Goal: Register for event/course

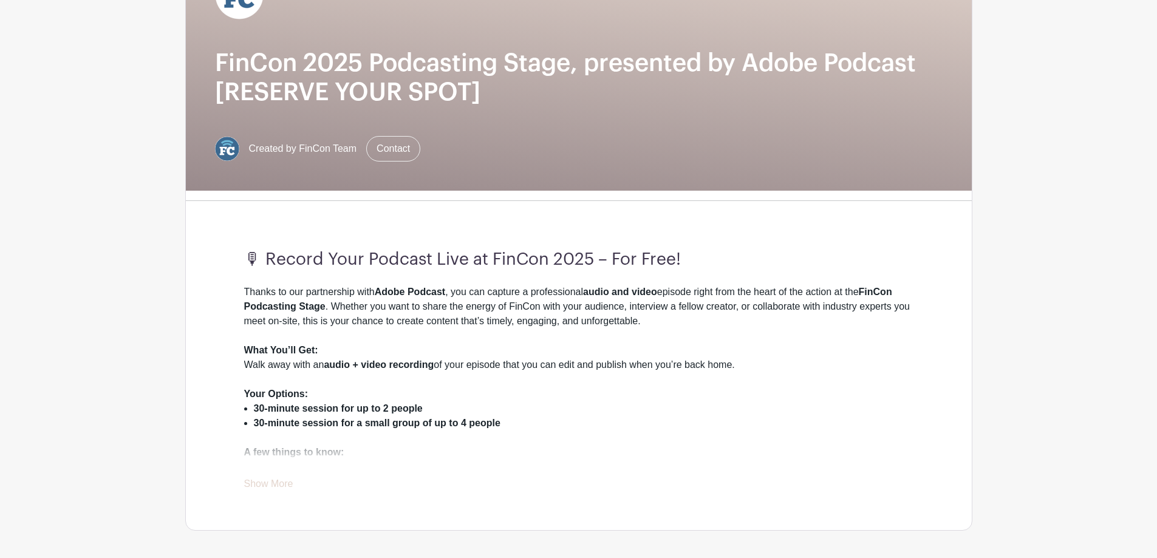
scroll to position [182, 0]
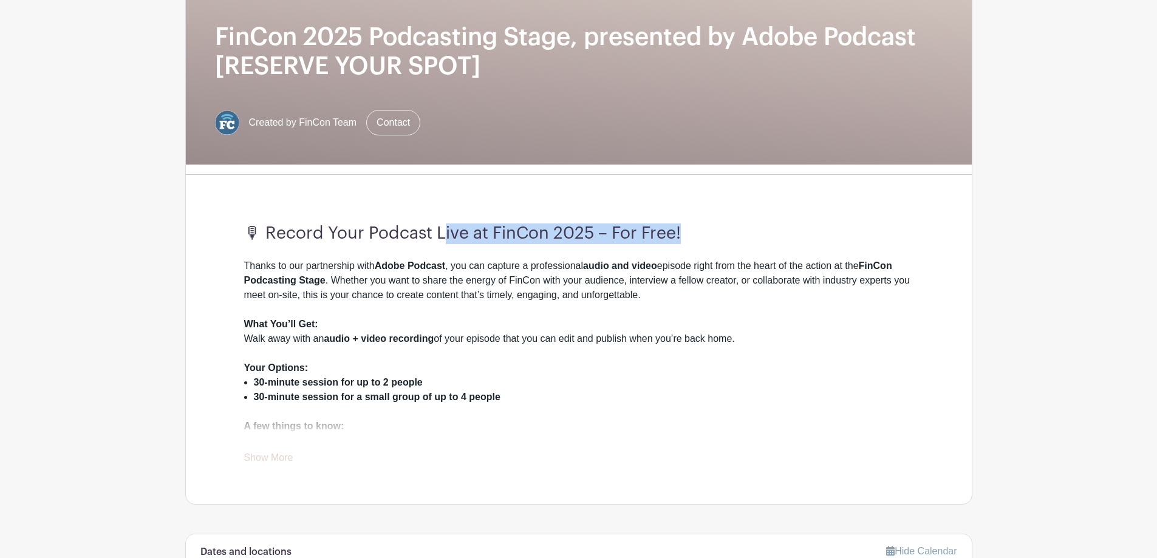
drag, startPoint x: 450, startPoint y: 195, endPoint x: 702, endPoint y: 198, distance: 252.0
click at [701, 223] on h3 "🎙 Record Your Podcast Live at FinCon 2025 – For Free!" at bounding box center [578, 233] width 669 height 21
click at [721, 223] on h3 "🎙 Record Your Podcast Live at FinCon 2025 – For Free!" at bounding box center [578, 233] width 669 height 21
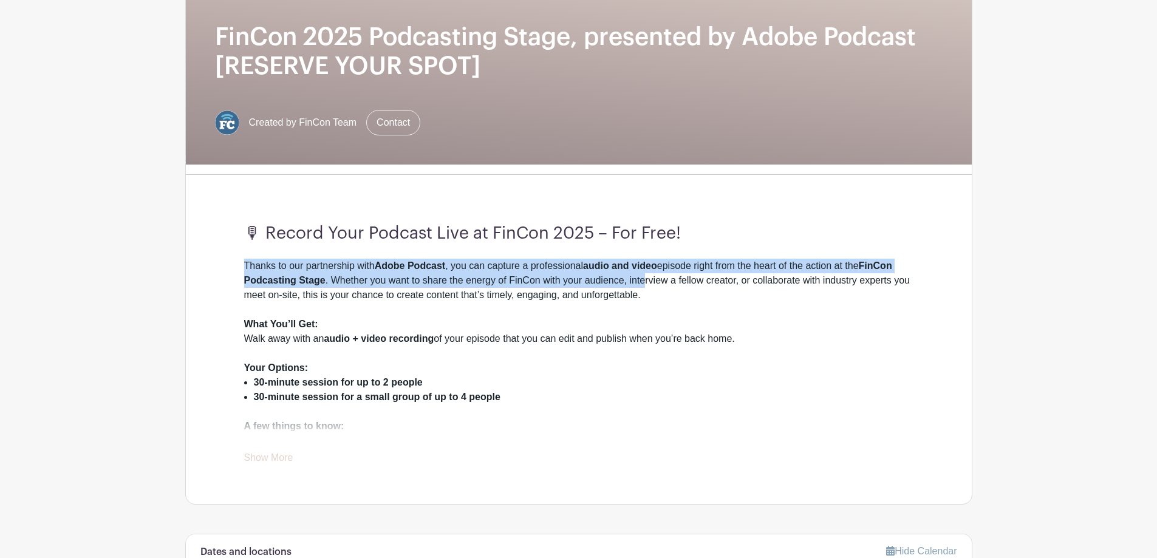
drag, startPoint x: 237, startPoint y: 236, endPoint x: 657, endPoint y: 256, distance: 420.6
click at [654, 248] on div "🎙 Record Your Podcast Live at FinCon 2025 – For Free! Thanks to our partnership…" at bounding box center [578, 344] width 727 height 319
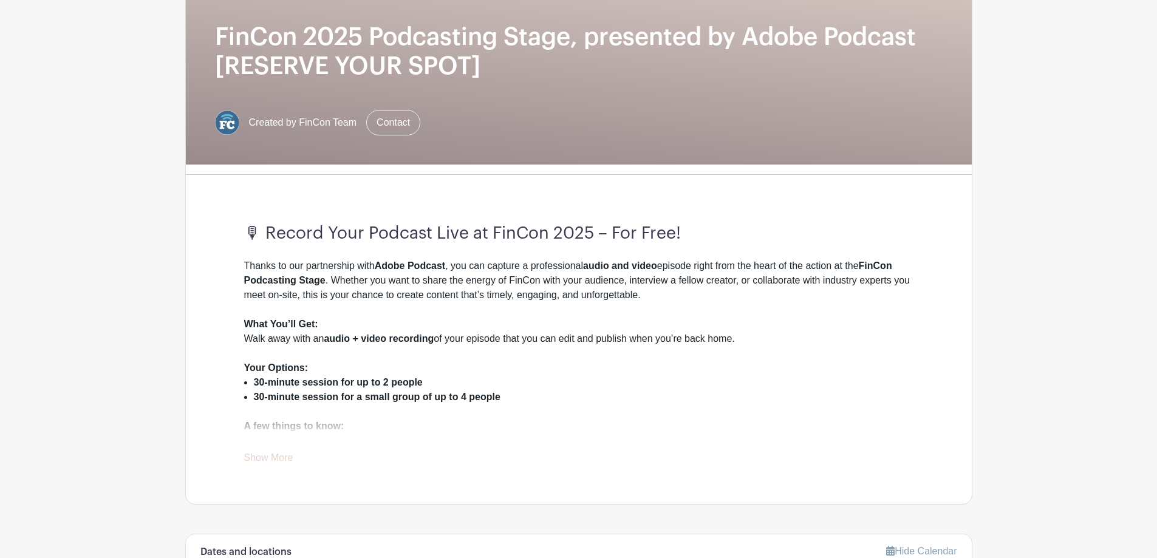
click at [658, 259] on div "Thanks to our partnership with Adobe Podcast , you can capture a professional a…" at bounding box center [578, 288] width 669 height 58
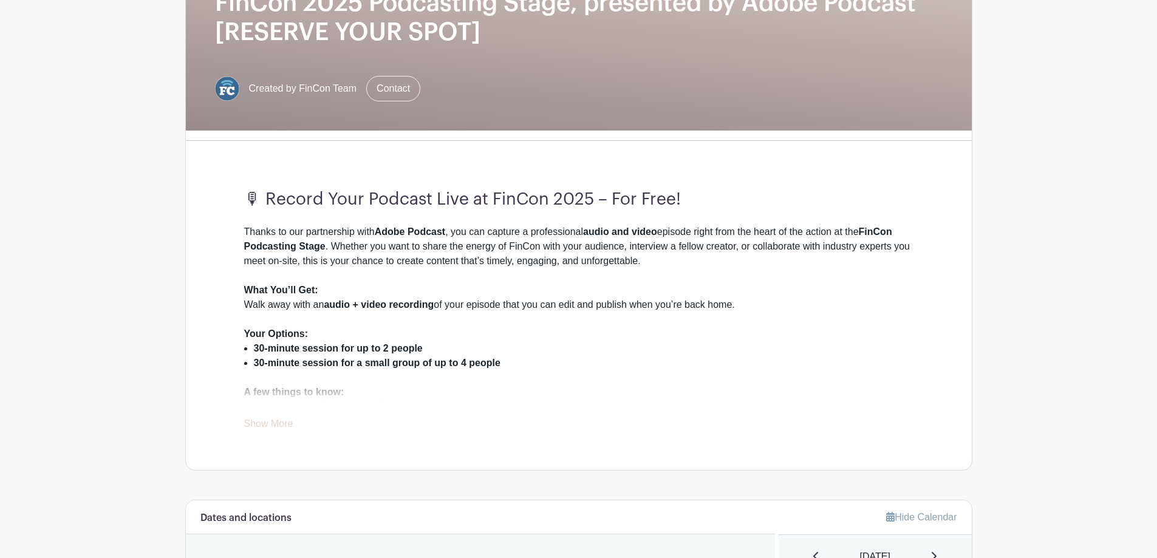
click at [534, 329] on div "Your Options:" at bounding box center [578, 334] width 669 height 15
drag, startPoint x: 262, startPoint y: 298, endPoint x: 310, endPoint y: 310, distance: 49.9
click at [305, 304] on div "🎙 Record Your Podcast Live at FinCon 2025 – For Free! Thanks to our partnership…" at bounding box center [578, 310] width 727 height 319
click at [328, 325] on div "What You’ll Get: Walk away with an audio + video recording of your episode that…" at bounding box center [578, 305] width 669 height 44
click at [277, 426] on link "Show More" at bounding box center [268, 425] width 49 height 15
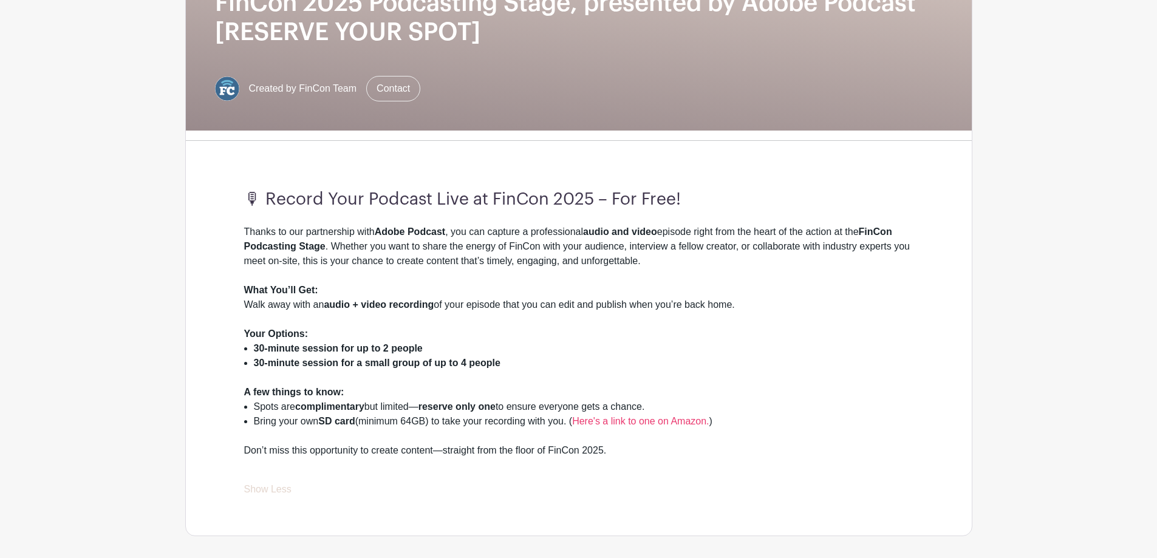
click at [352, 287] on div "What You’ll Get: Walk away with an audio + video recording of your episode that…" at bounding box center [578, 305] width 669 height 44
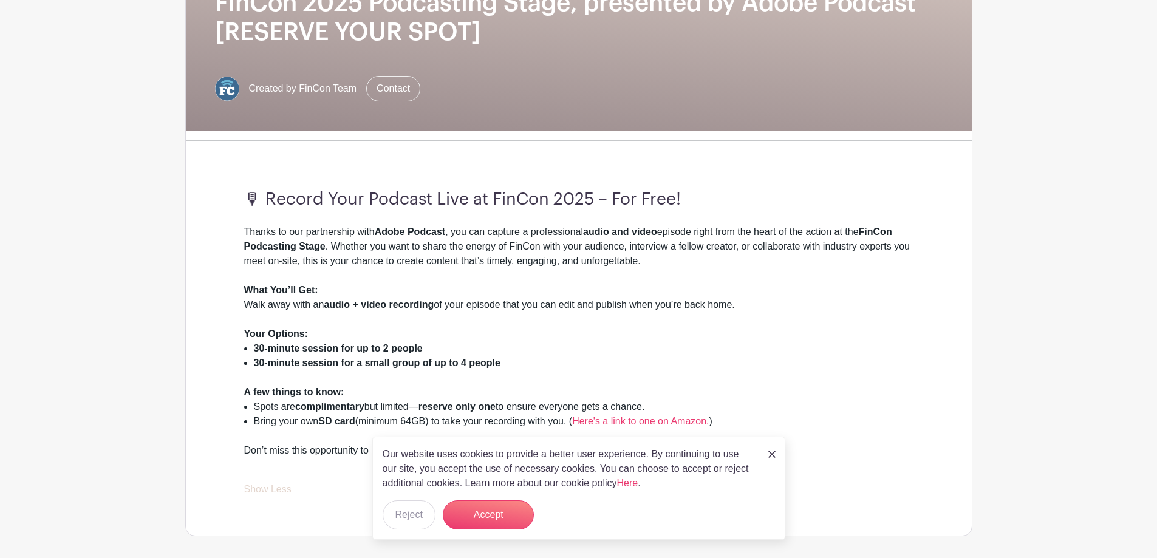
click at [770, 453] on img at bounding box center [771, 453] width 7 height 7
click at [573, 340] on div "Your Options:" at bounding box center [578, 334] width 669 height 15
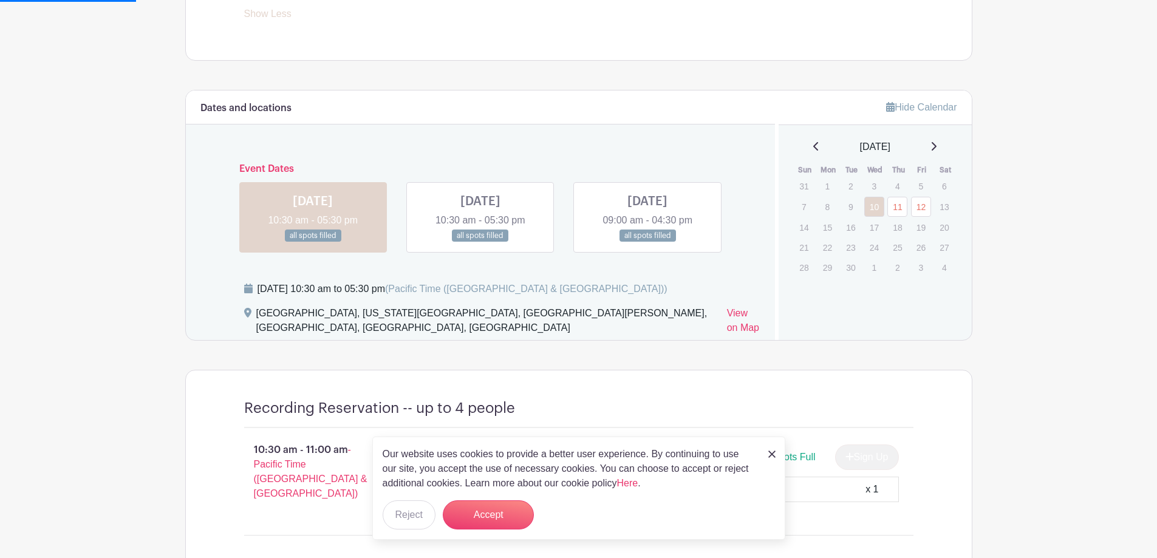
scroll to position [702, 0]
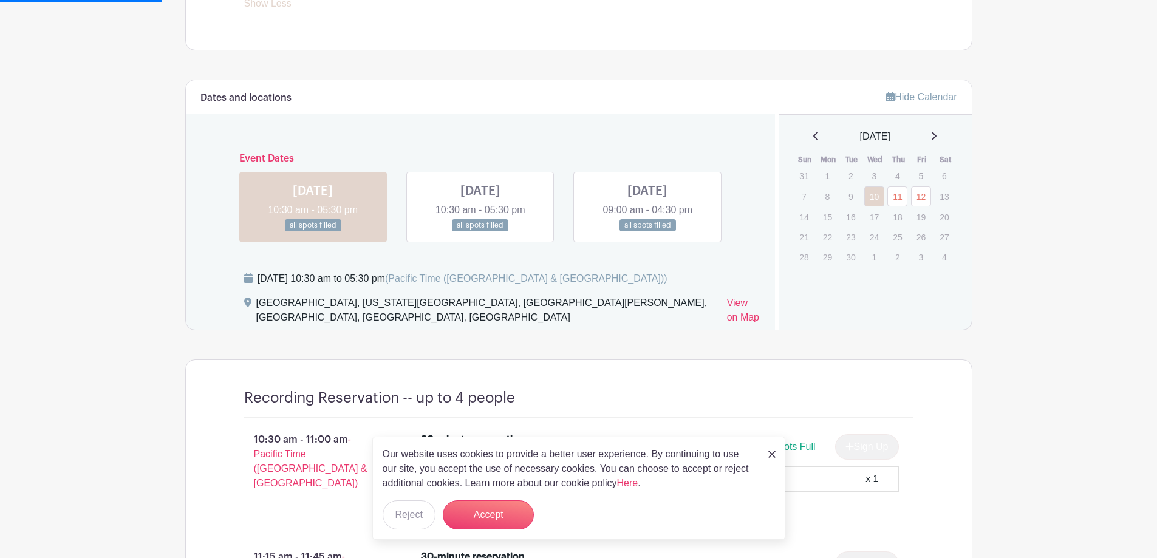
click at [772, 453] on img at bounding box center [771, 453] width 7 height 7
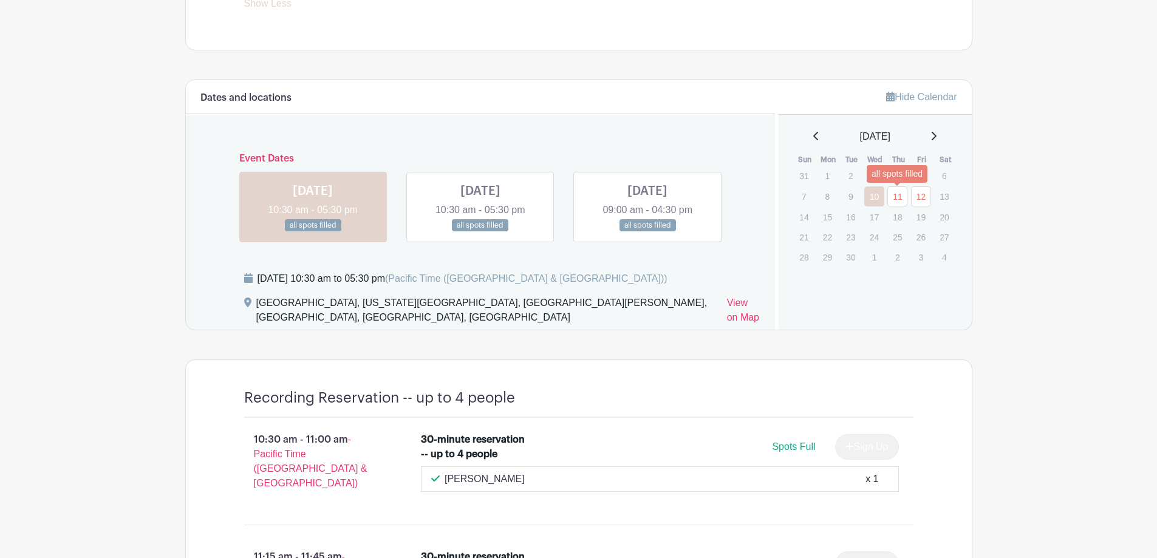
click at [895, 199] on link "11" at bounding box center [897, 196] width 20 height 20
click at [926, 197] on link "12" at bounding box center [921, 196] width 20 height 20
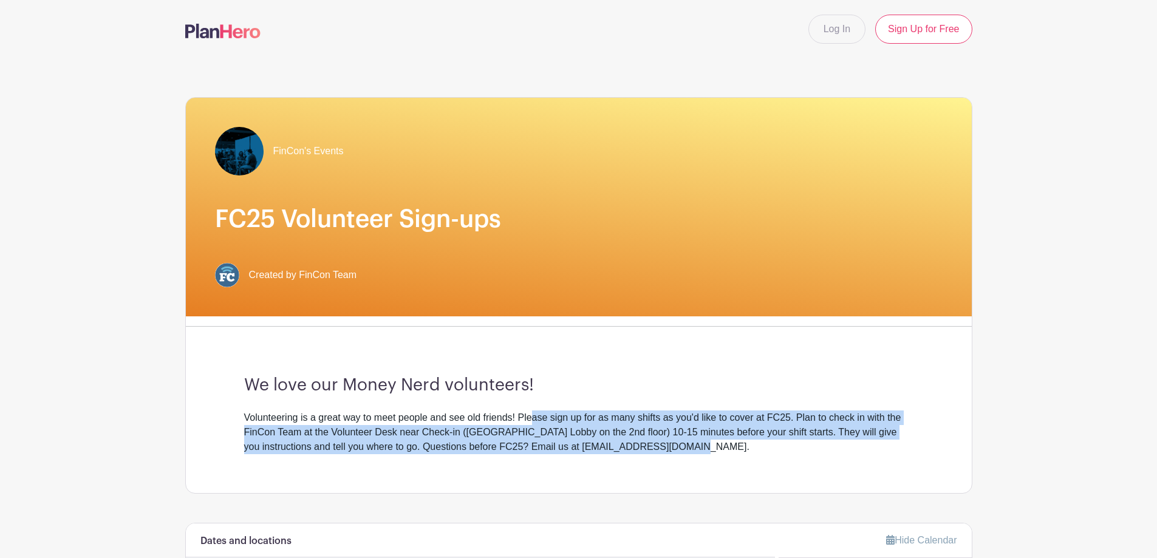
drag, startPoint x: 532, startPoint y: 415, endPoint x: 691, endPoint y: 445, distance: 161.8
click at [691, 445] on div "Volunteering is a great way to meet people and see old friends! Please sign up …" at bounding box center [578, 432] width 669 height 44
click at [697, 455] on div "We love our Money Nerd volunteers! Volunteering is a great way to meet people a…" at bounding box center [578, 414] width 727 height 157
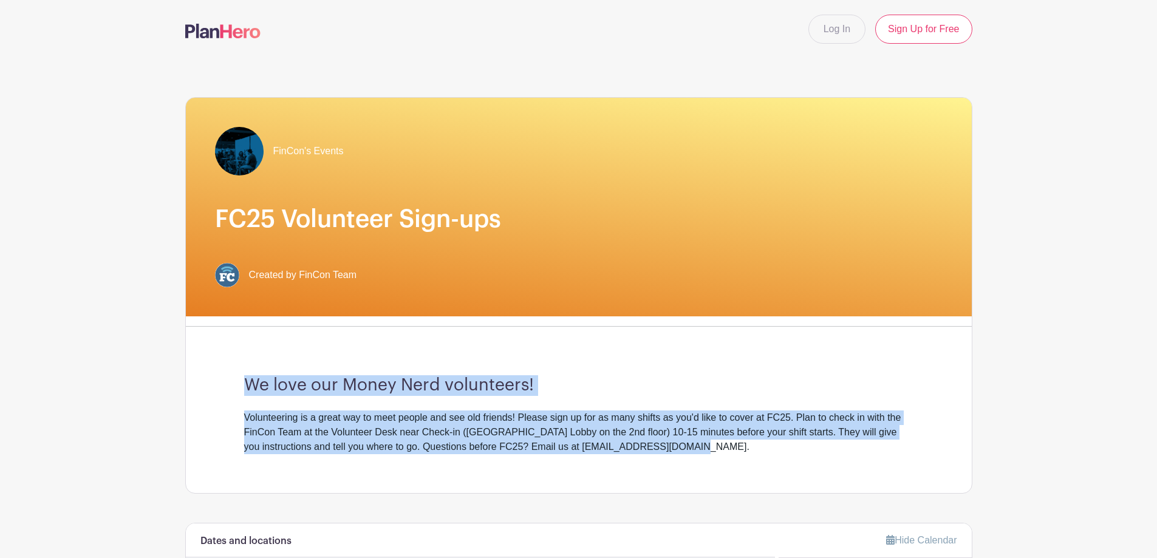
drag, startPoint x: 635, startPoint y: 442, endPoint x: 110, endPoint y: 372, distance: 529.2
